Goal: Task Accomplishment & Management: Complete application form

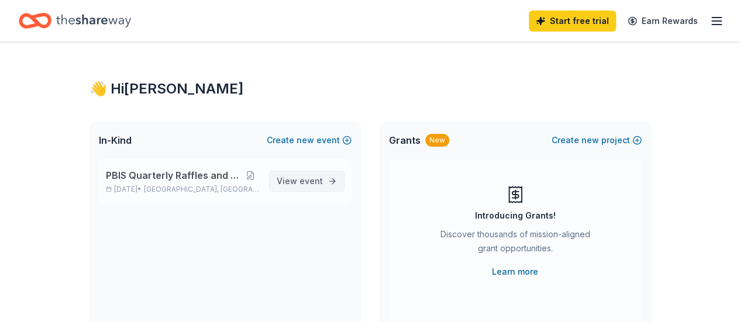
click at [307, 174] on link "View event" at bounding box center [306, 181] width 75 height 21
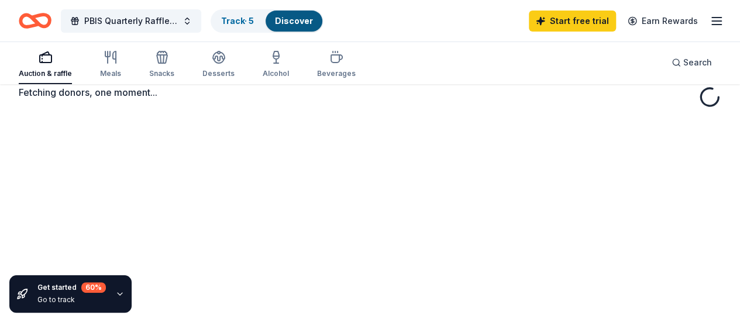
scroll to position [85, 0]
click at [165, 50] on button "Snacks" at bounding box center [161, 65] width 25 height 39
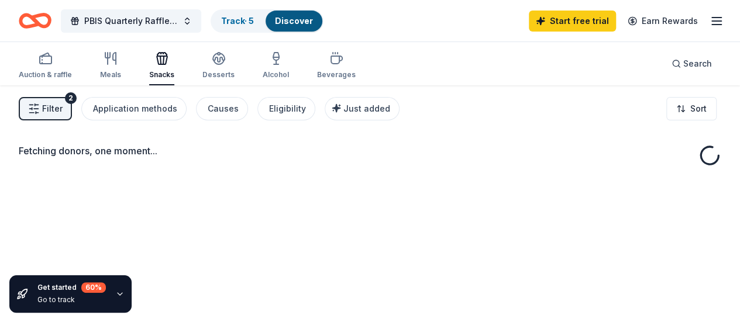
click at [167, 56] on icon "button" at bounding box center [162, 60] width 11 height 8
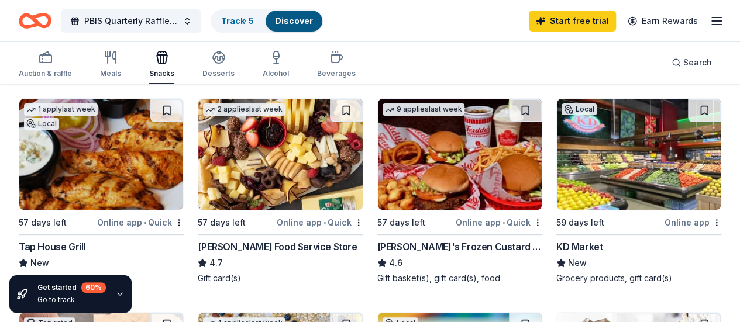
scroll to position [176, 0]
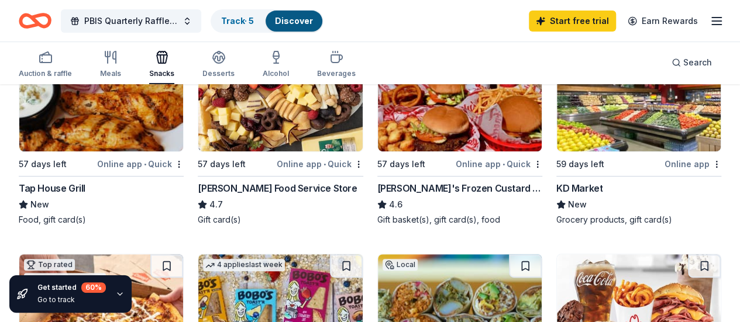
click at [247, 132] on img at bounding box center [280, 95] width 164 height 111
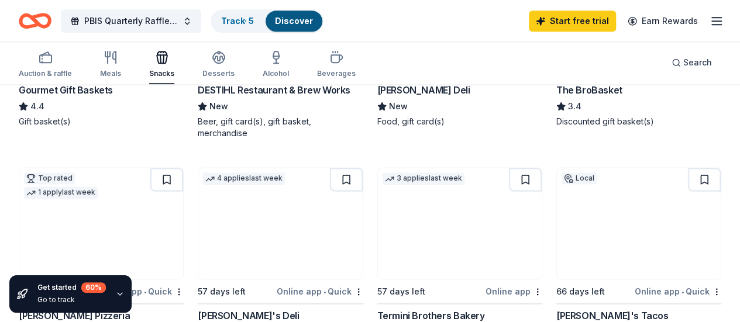
scroll to position [644, 0]
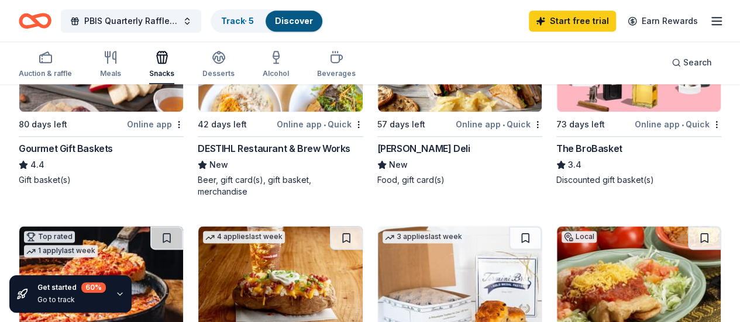
click at [183, 226] on img at bounding box center [101, 281] width 164 height 111
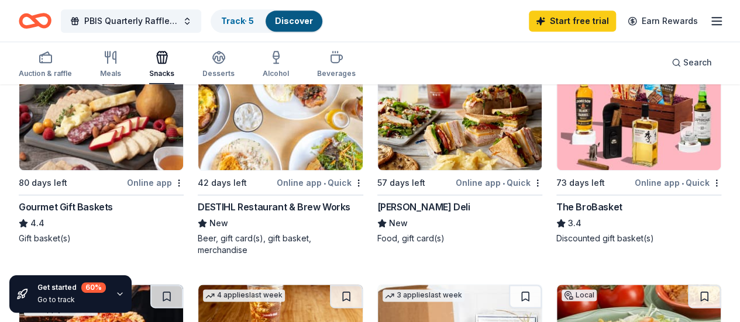
click at [378, 128] on img at bounding box center [460, 114] width 164 height 111
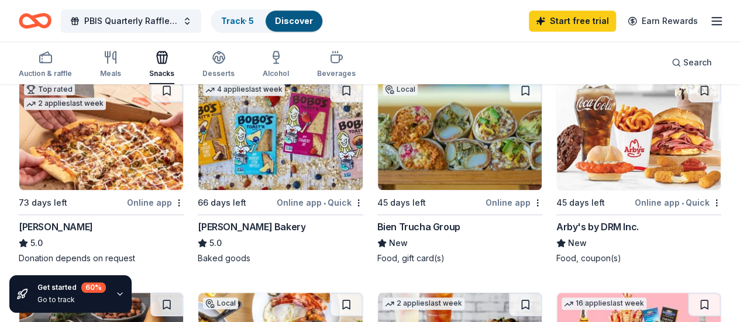
scroll to position [293, 0]
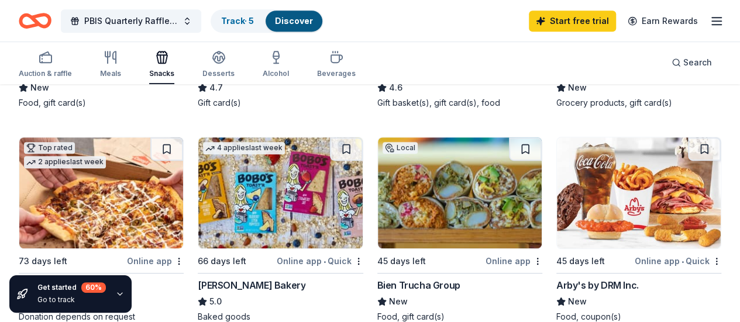
click at [198, 197] on img at bounding box center [280, 192] width 164 height 111
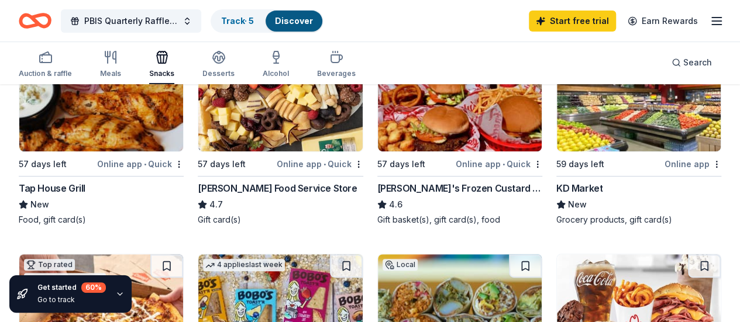
scroll to position [117, 0]
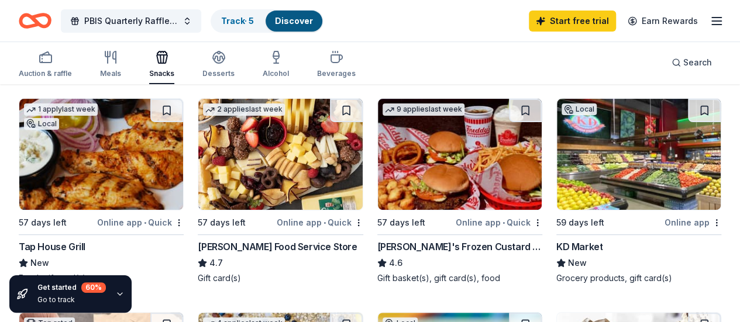
click at [378, 171] on img at bounding box center [460, 154] width 164 height 111
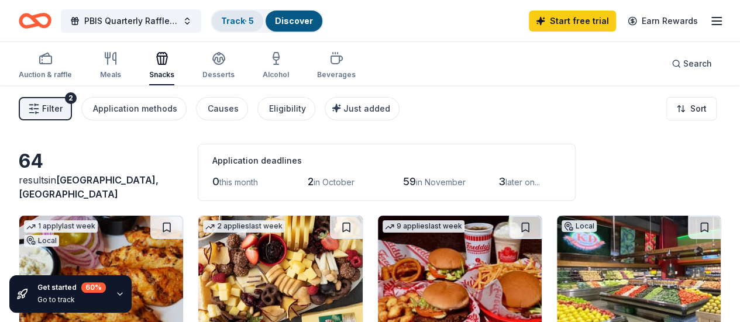
click at [240, 23] on link "Track · 5" at bounding box center [237, 21] width 33 height 10
click at [246, 18] on link "Track · 5" at bounding box center [237, 21] width 33 height 10
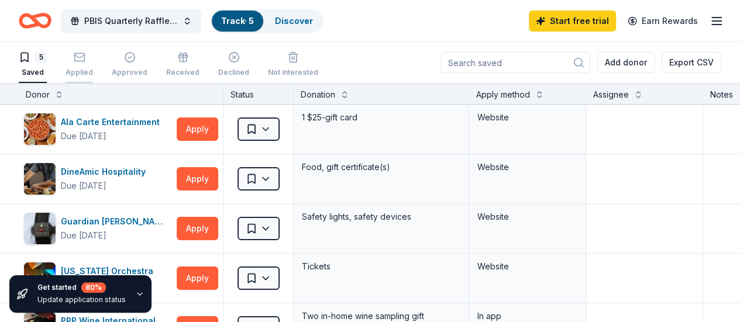
click at [93, 66] on div "Applied" at bounding box center [79, 64] width 27 height 26
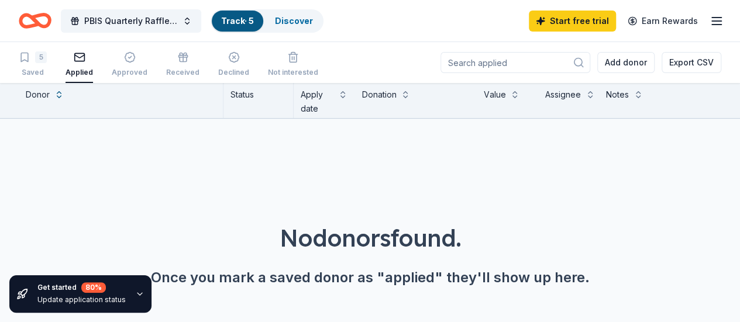
click at [49, 19] on icon "Home" at bounding box center [35, 20] width 33 height 27
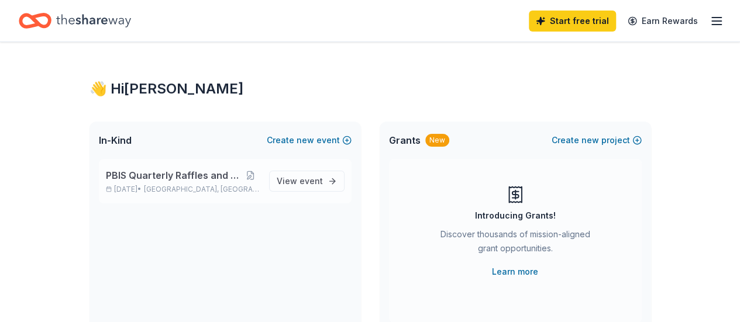
click at [208, 178] on span "PBIS Quarterly Raffles and Celebration" at bounding box center [174, 176] width 136 height 14
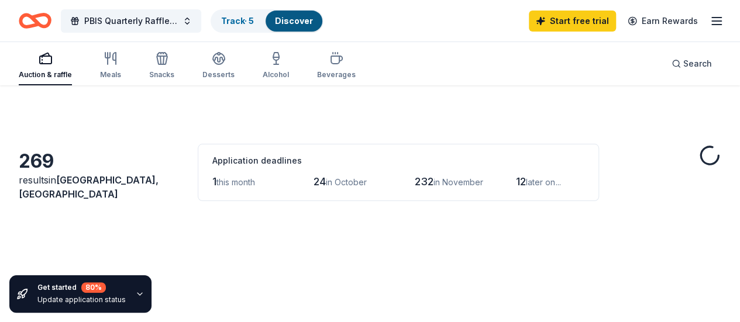
click at [326, 183] on span "in October" at bounding box center [346, 182] width 41 height 10
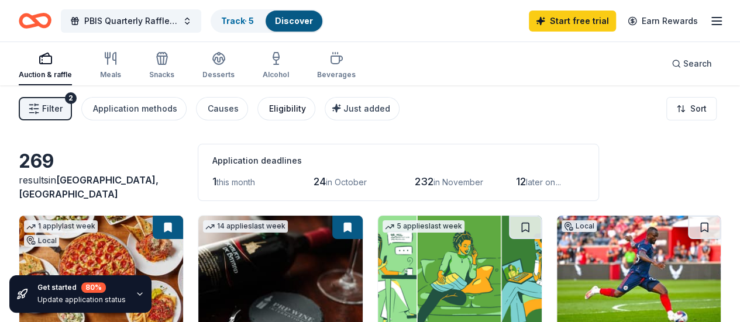
click at [299, 104] on div "Eligibility" at bounding box center [287, 109] width 37 height 14
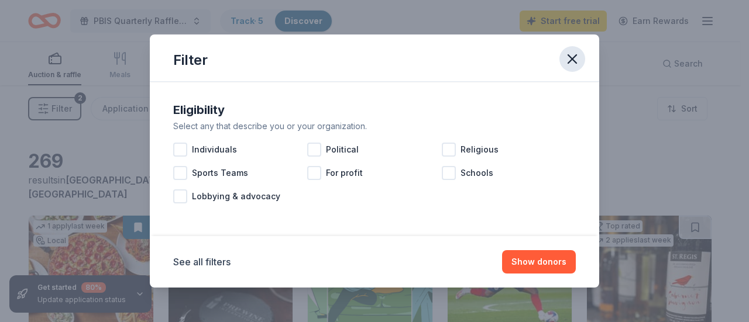
click at [566, 60] on icon "button" at bounding box center [572, 59] width 16 height 16
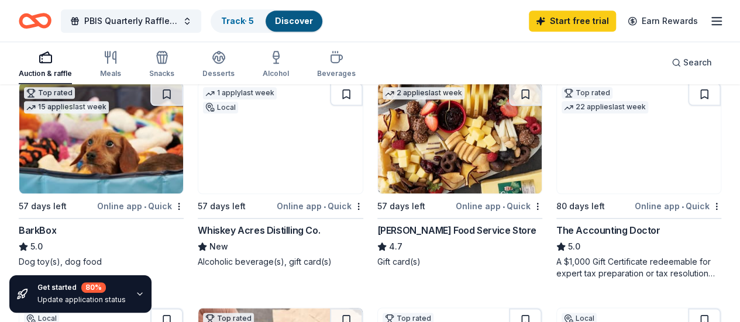
scroll to position [234, 0]
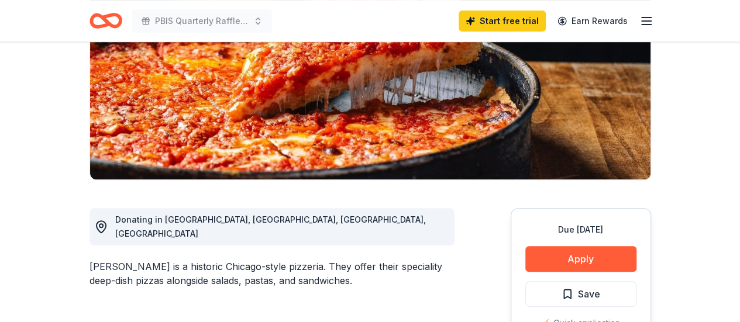
scroll to position [234, 0]
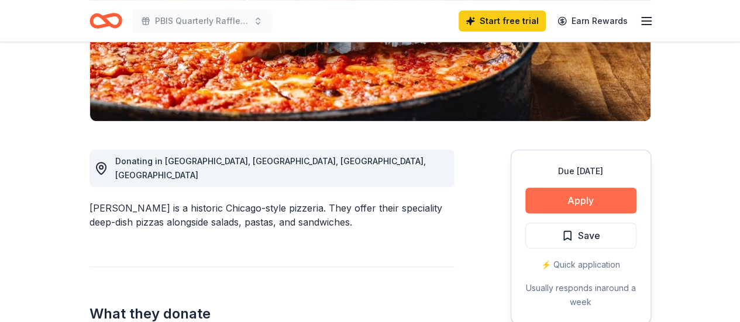
click at [579, 195] on button "Apply" at bounding box center [580, 201] width 111 height 26
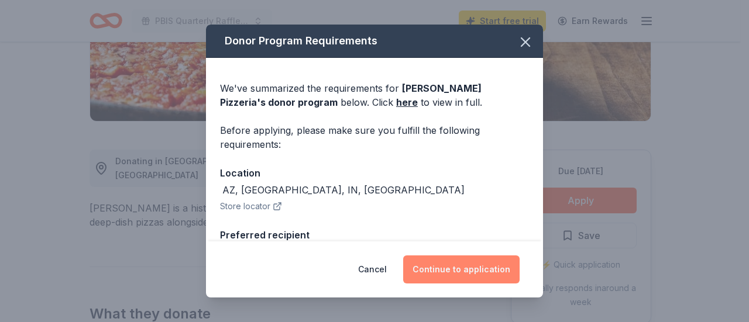
click at [483, 264] on button "Continue to application" at bounding box center [461, 270] width 116 height 28
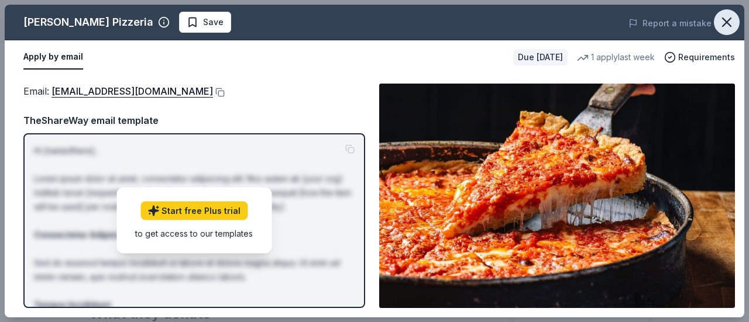
click at [731, 24] on icon "button" at bounding box center [726, 22] width 16 height 16
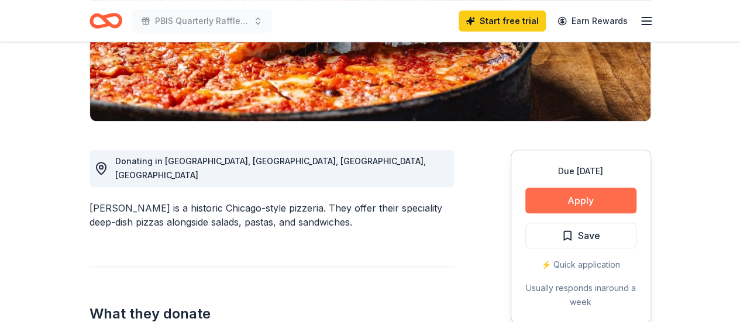
click at [598, 198] on button "Apply" at bounding box center [580, 201] width 111 height 26
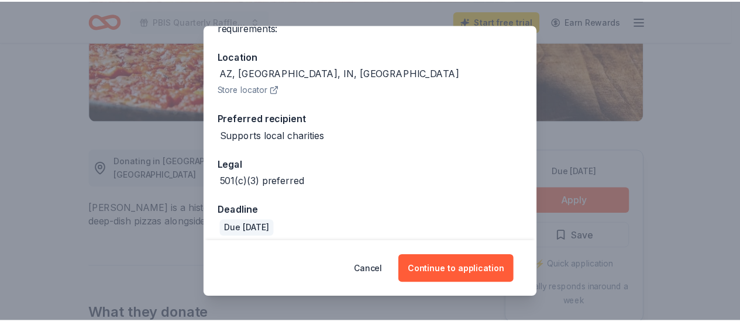
scroll to position [125, 0]
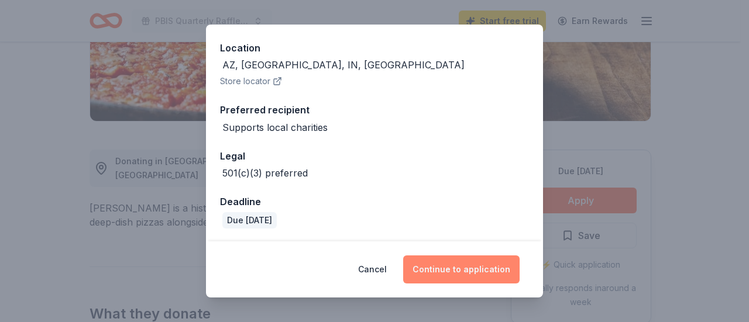
click at [450, 263] on button "Continue to application" at bounding box center [461, 270] width 116 height 28
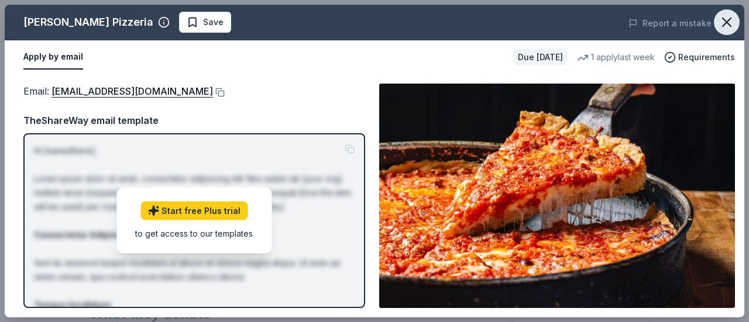
click at [724, 25] on icon "button" at bounding box center [726, 22] width 16 height 16
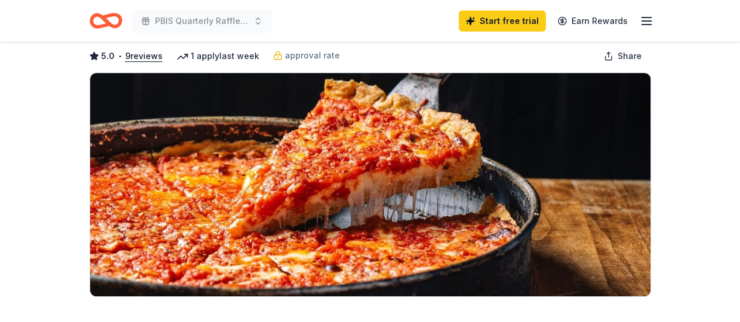
scroll to position [0, 0]
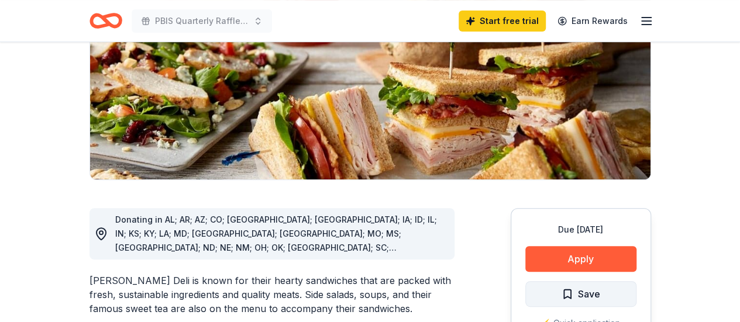
scroll to position [234, 0]
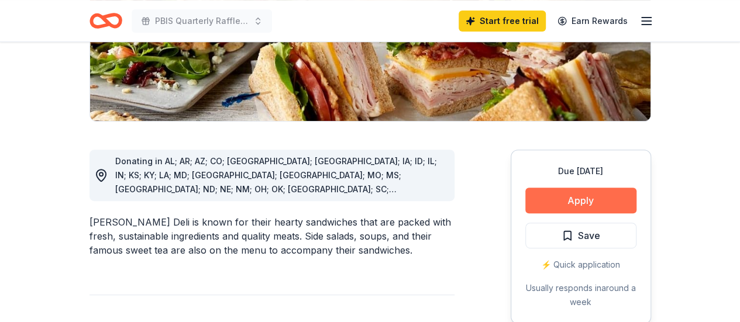
click at [575, 200] on button "Apply" at bounding box center [580, 201] width 111 height 26
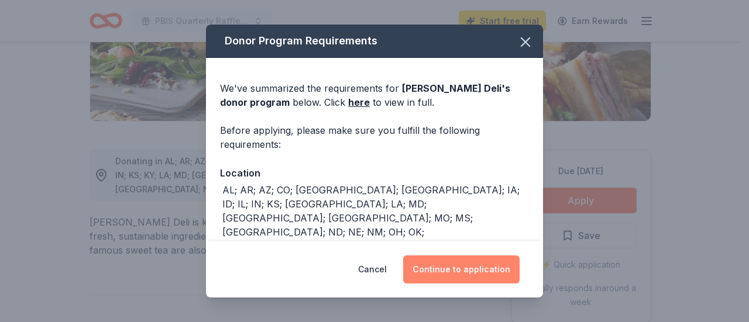
click at [490, 263] on button "Continue to application" at bounding box center [461, 270] width 116 height 28
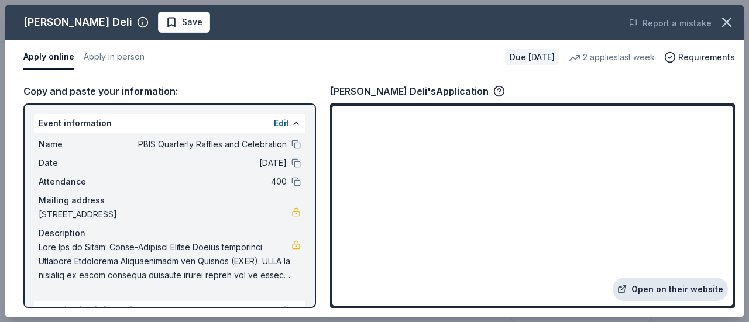
click at [676, 283] on link "Open on their website" at bounding box center [670, 289] width 115 height 23
click at [726, 18] on icon "button" at bounding box center [726, 22] width 16 height 16
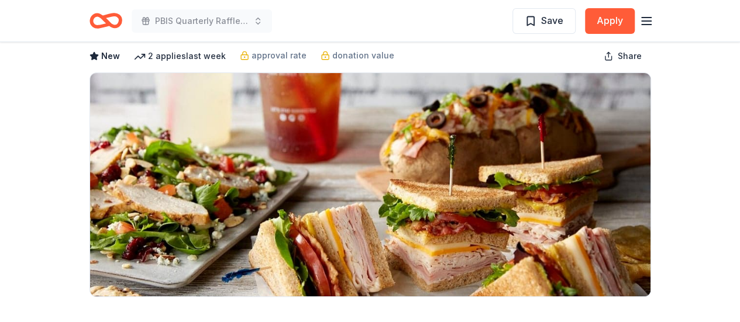
scroll to position [0, 0]
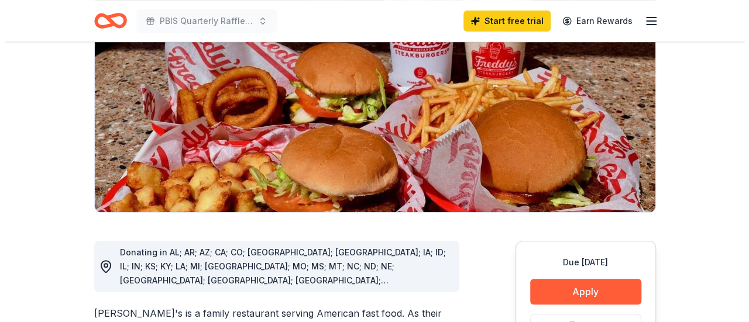
scroll to position [234, 0]
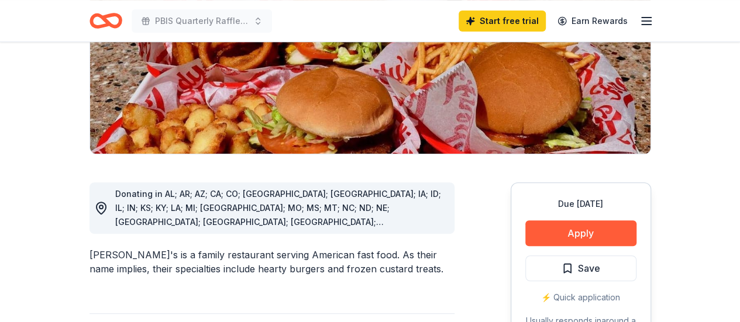
click at [616, 213] on div "Due [DATE] Apply Save ⚡️ Quick application Usually responds in around a week" at bounding box center [581, 270] width 140 height 174
click at [617, 221] on button "Apply" at bounding box center [580, 234] width 111 height 26
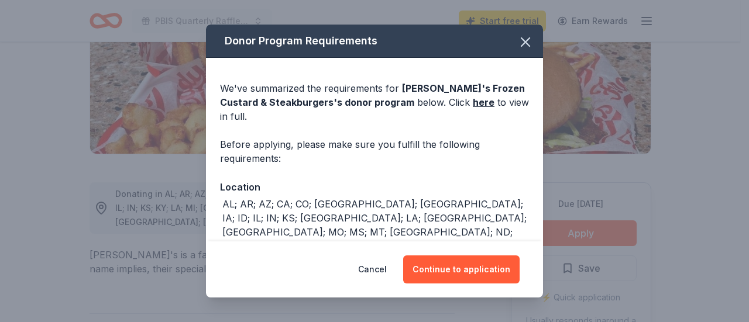
click at [468, 286] on div "Cancel Continue to application" at bounding box center [374, 270] width 337 height 56
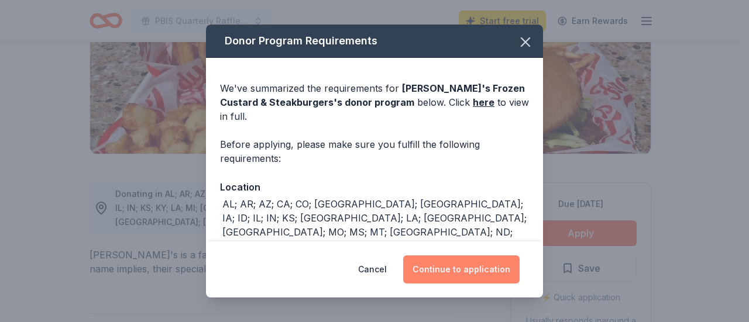
click at [474, 269] on button "Continue to application" at bounding box center [461, 270] width 116 height 28
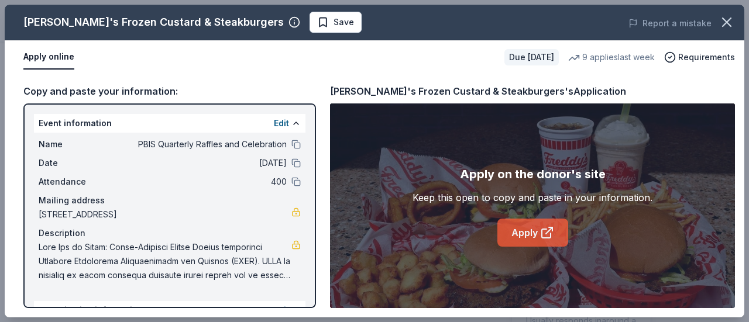
click at [514, 231] on link "Apply" at bounding box center [532, 233] width 71 height 28
